Goal: Information Seeking & Learning: Find specific fact

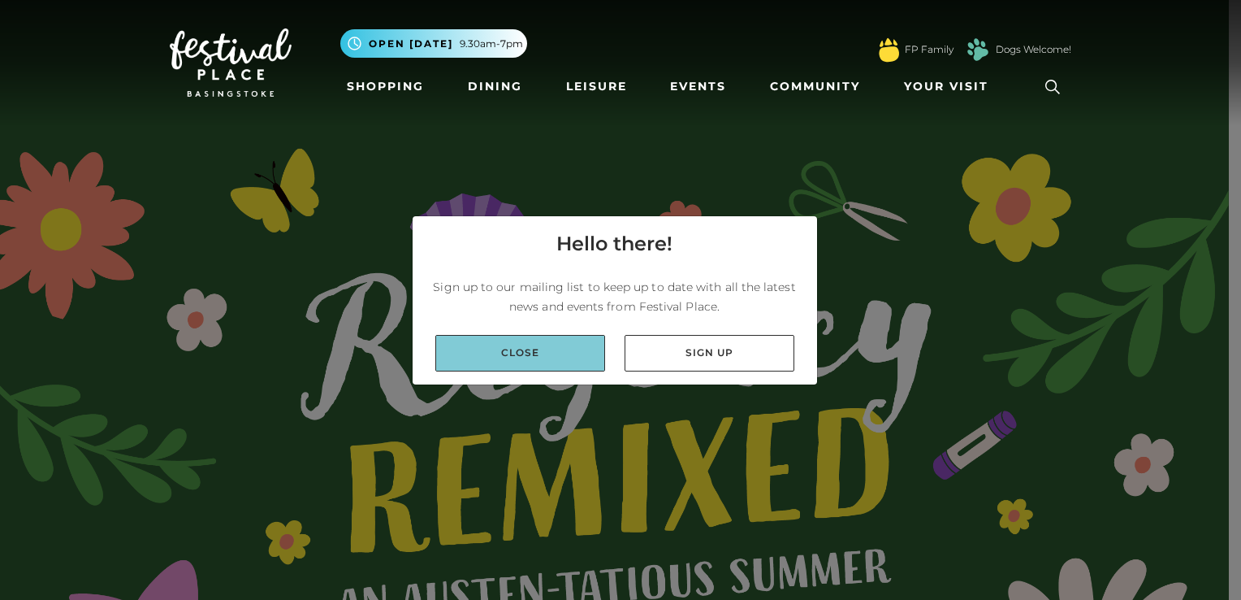
click at [534, 353] on link "Close" at bounding box center [520, 353] width 170 height 37
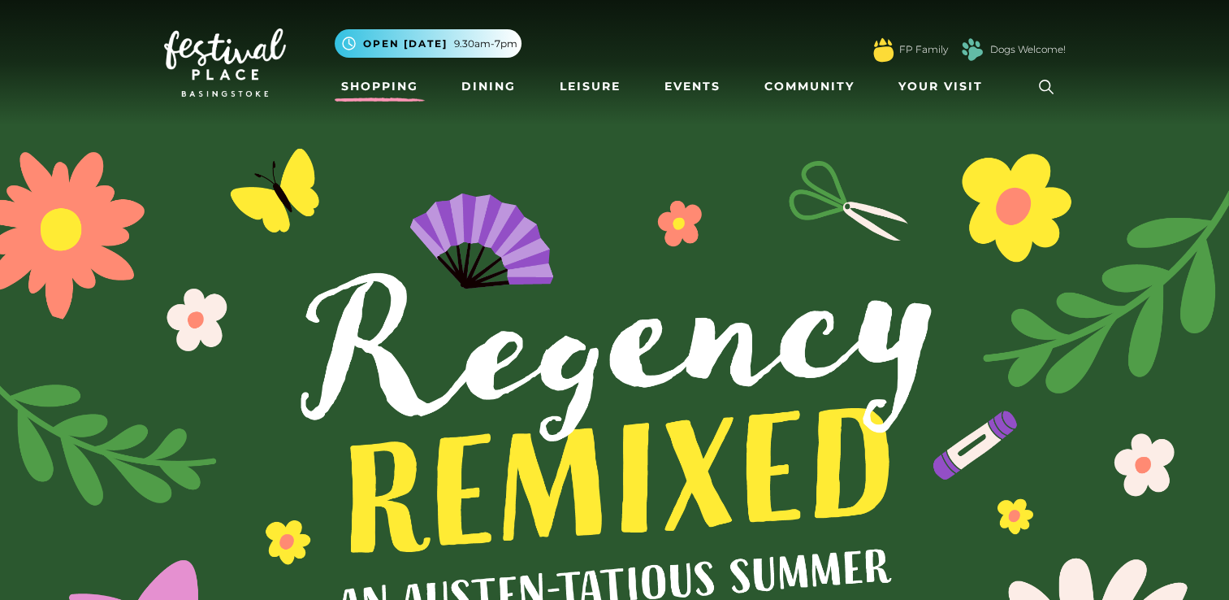
click at [377, 90] on link "Shopping" at bounding box center [380, 86] width 90 height 30
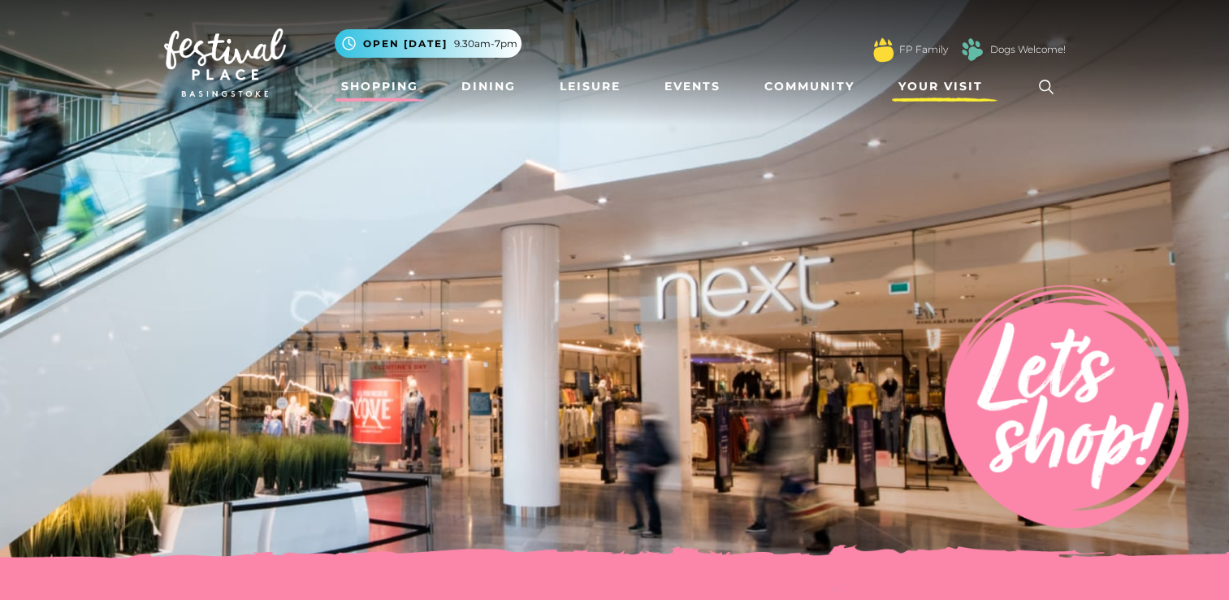
click at [942, 89] on span "Your Visit" at bounding box center [940, 86] width 84 height 17
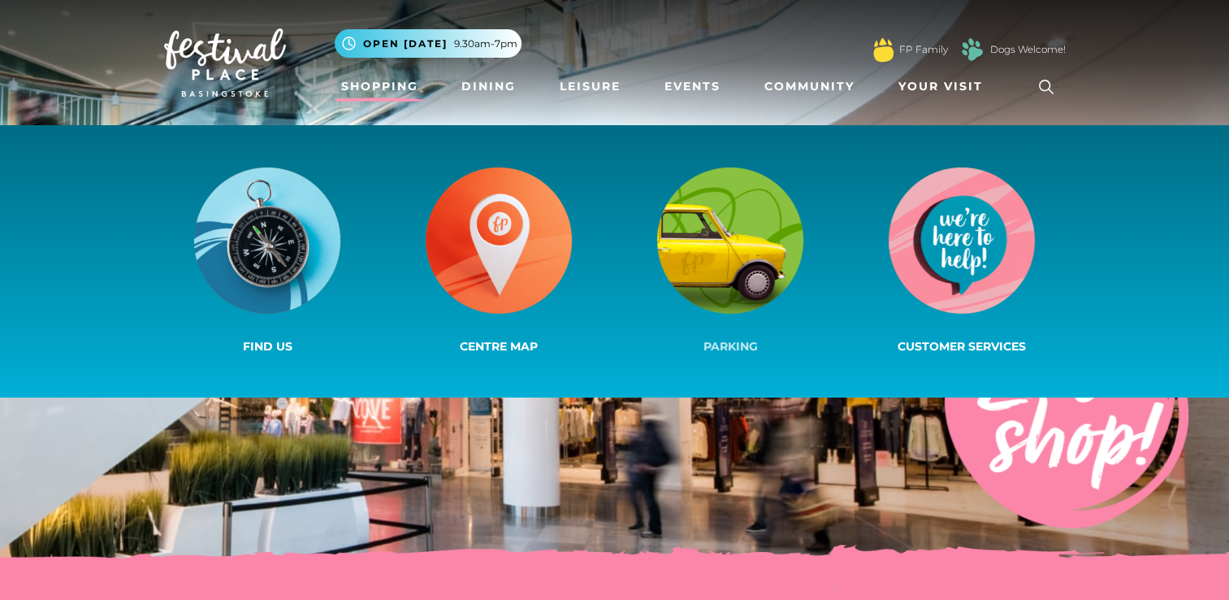
click at [721, 232] on img at bounding box center [730, 240] width 146 height 146
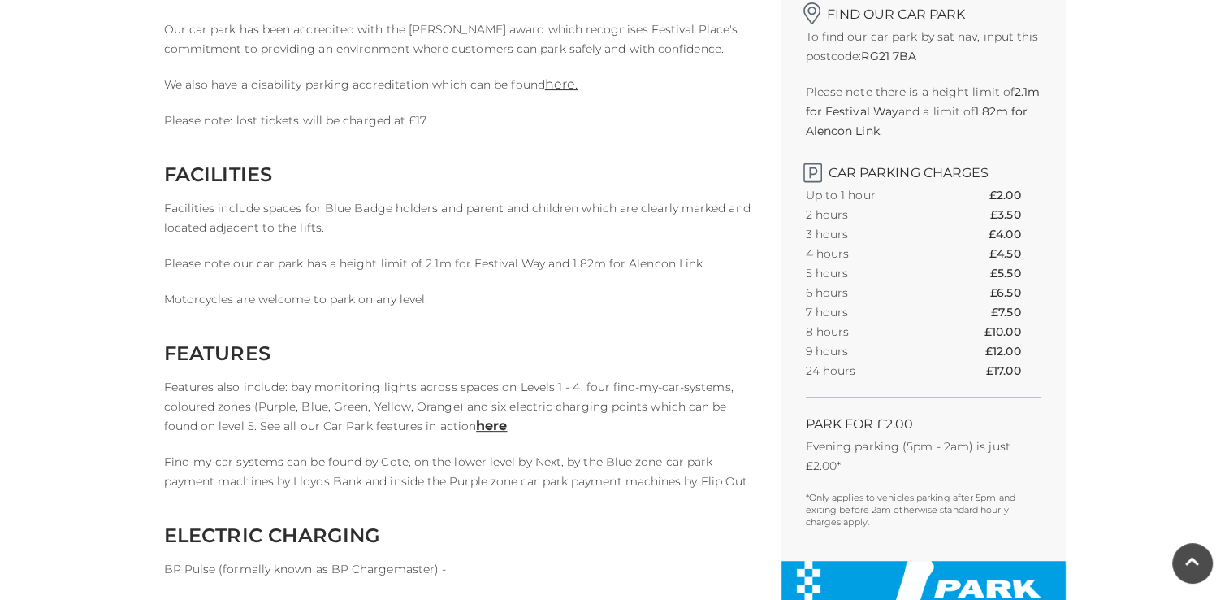
scroll to position [406, 0]
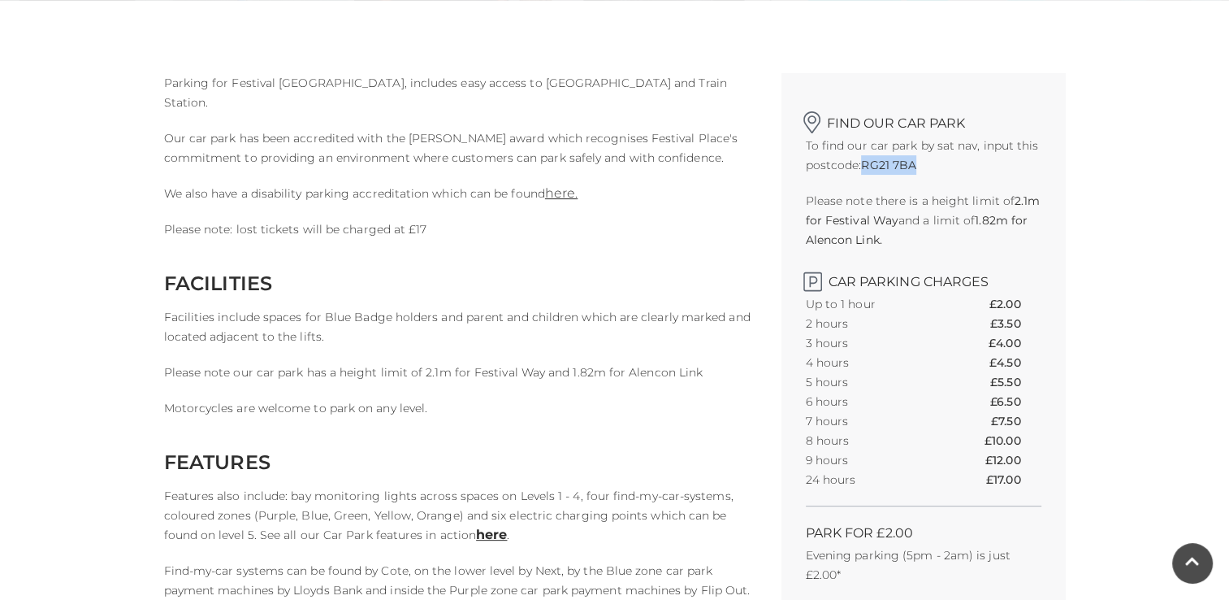
drag, startPoint x: 864, startPoint y: 162, endPoint x: 920, endPoint y: 158, distance: 55.4
click at [920, 158] on p "To find our car park by sat nav, input this postcode: RG21 7BA" at bounding box center [924, 155] width 236 height 39
copy strong "RG21 7BA"
